Goal: Find contact information

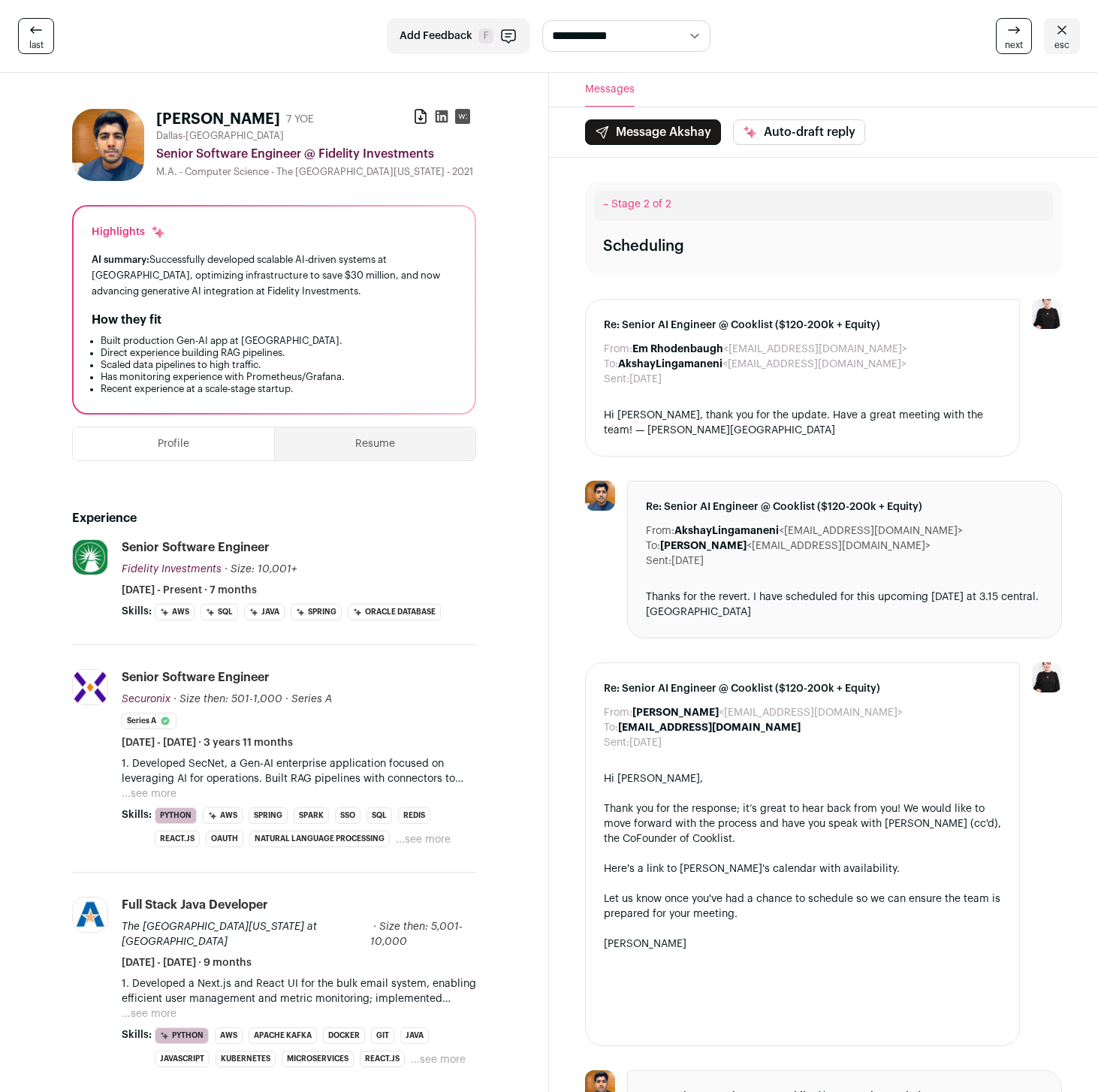
drag, startPoint x: 731, startPoint y: 363, endPoint x: 885, endPoint y: 365, distance: 154.0
click at [885, 365] on dd "AkshayLingamaneni <[EMAIL_ADDRESS][DOMAIN_NAME]>" at bounding box center [763, 364] width 289 height 15
copy dd "[EMAIL_ADDRESS][DOMAIN_NAME]"
click at [441, 120] on icon at bounding box center [441, 116] width 15 height 15
click at [160, 794] on button "...see more" at bounding box center [149, 794] width 55 height 15
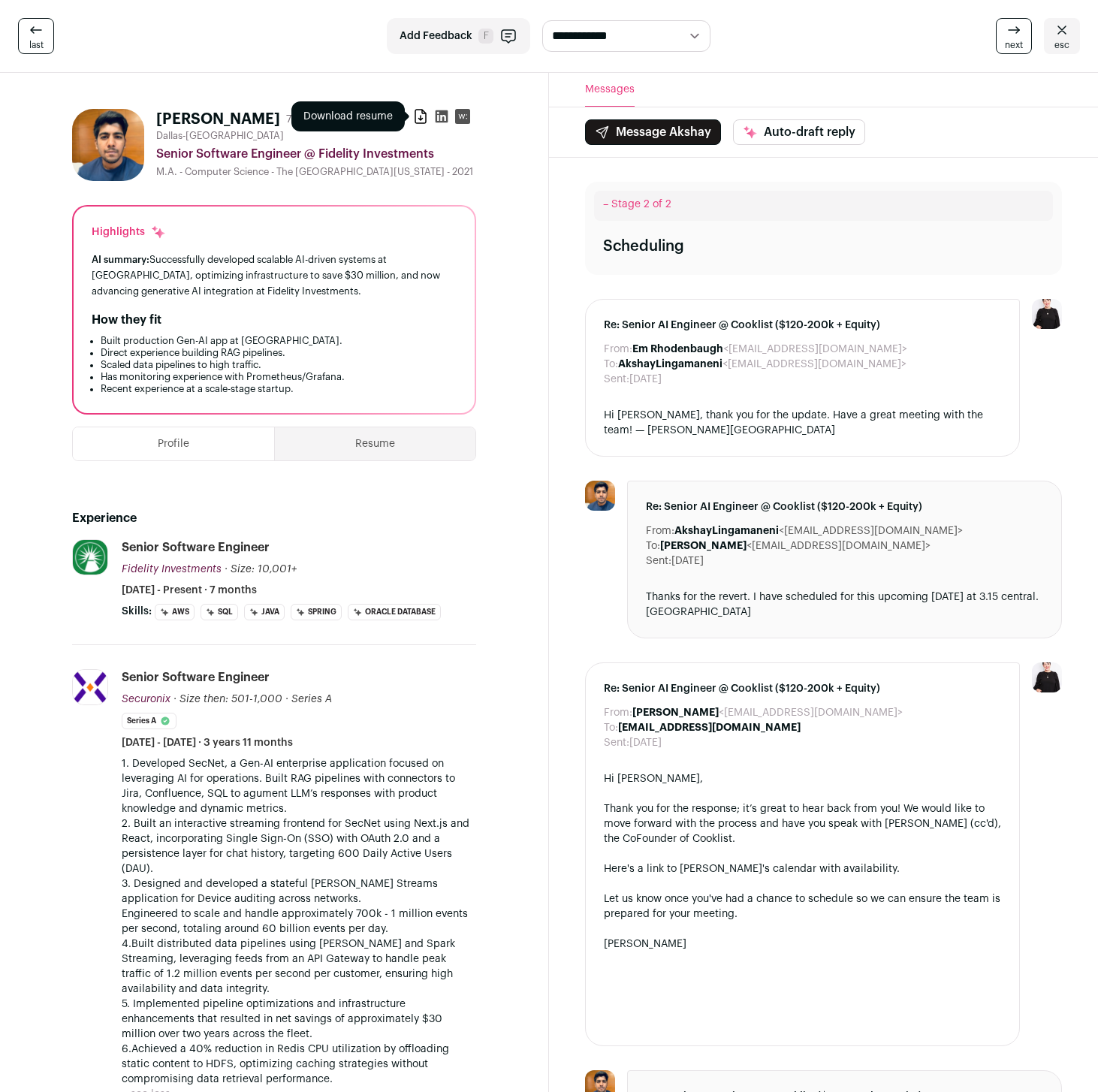
click at [425, 117] on icon at bounding box center [420, 116] width 15 height 15
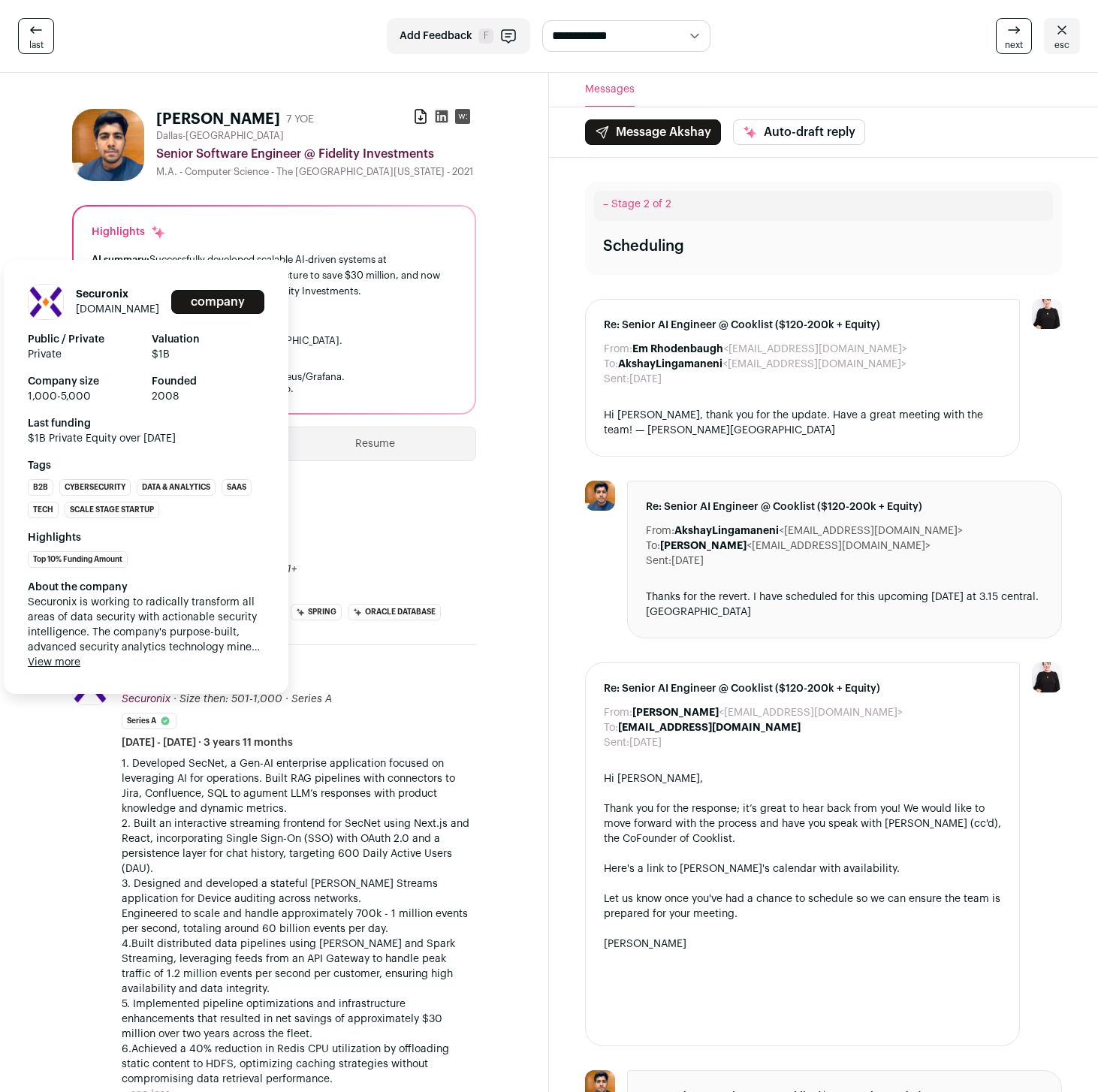
click at [65, 658] on button "View more" at bounding box center [55, 662] width 53 height 15
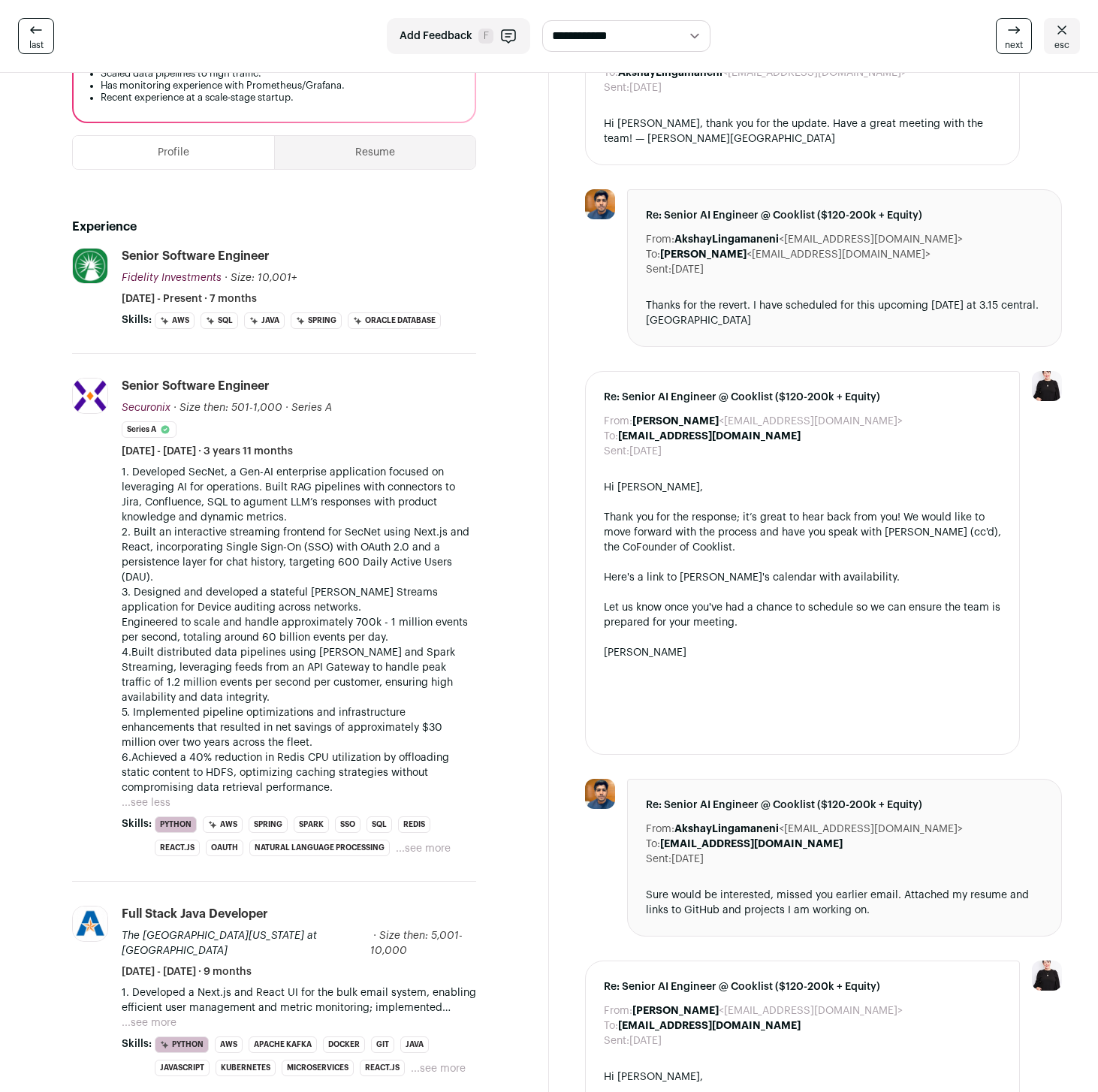
scroll to position [574, 0]
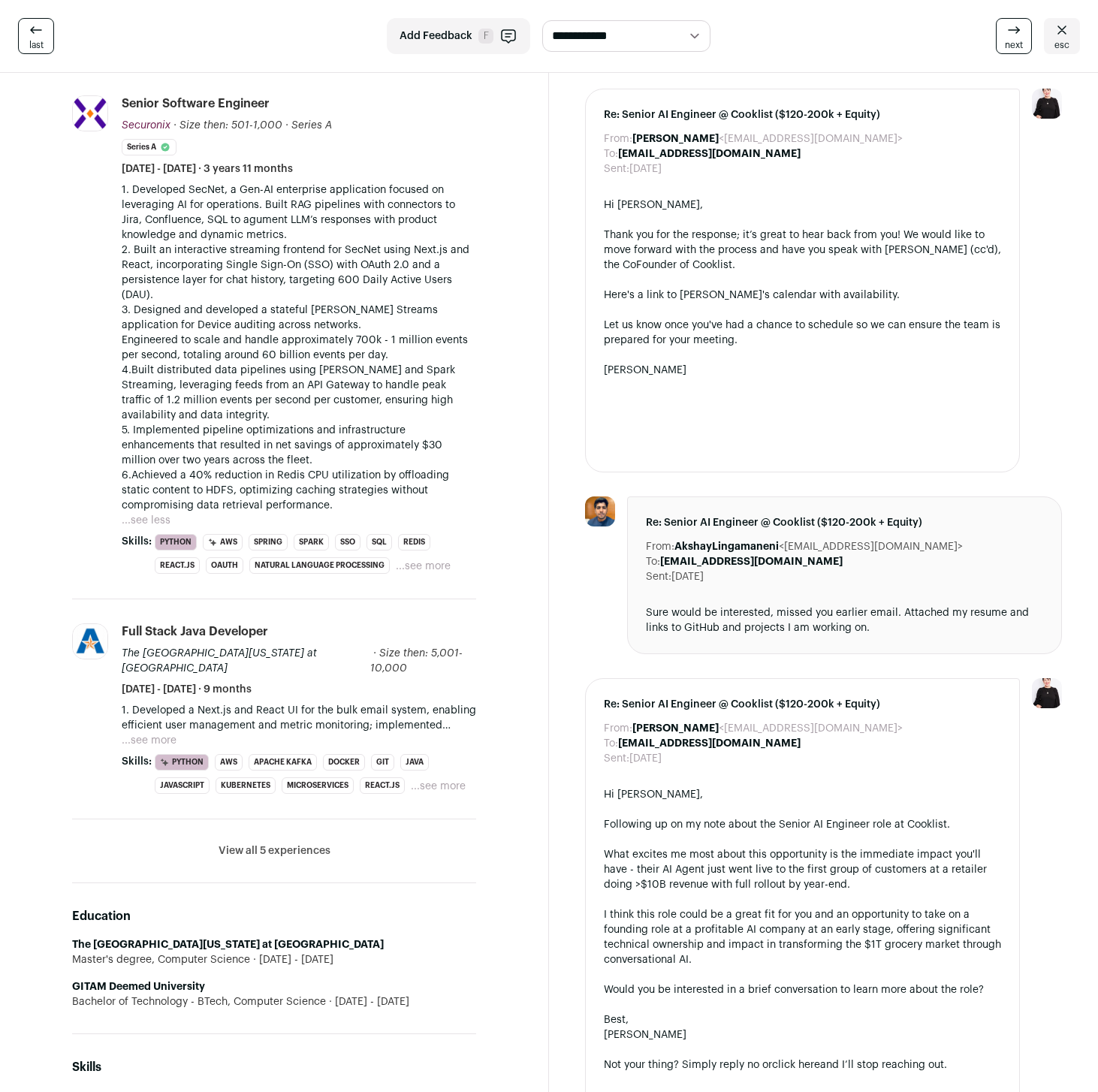
click at [278, 843] on button "View all 5 experiences" at bounding box center [274, 850] width 112 height 15
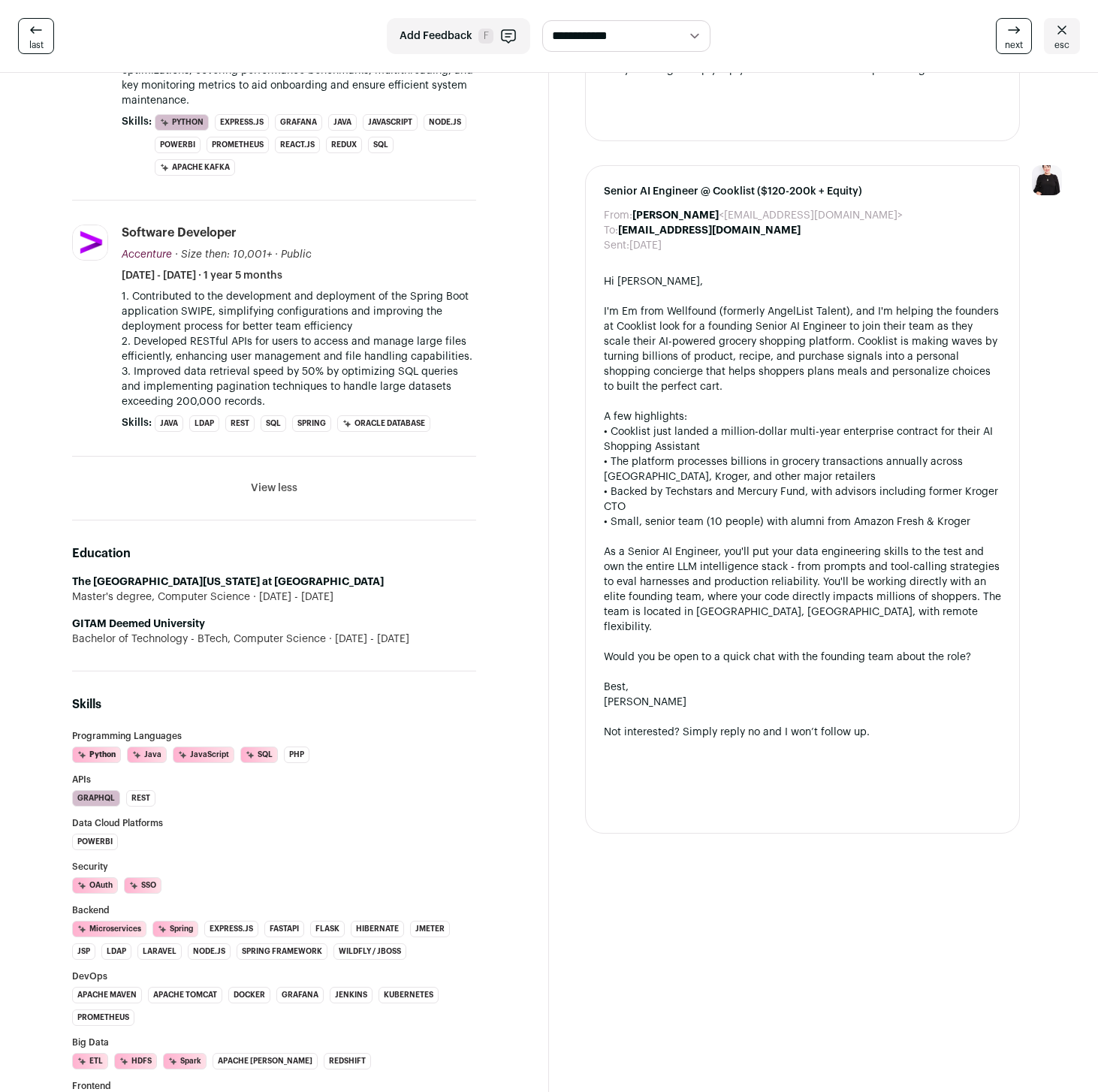
scroll to position [1214, 0]
